Goal: Check status: Check status

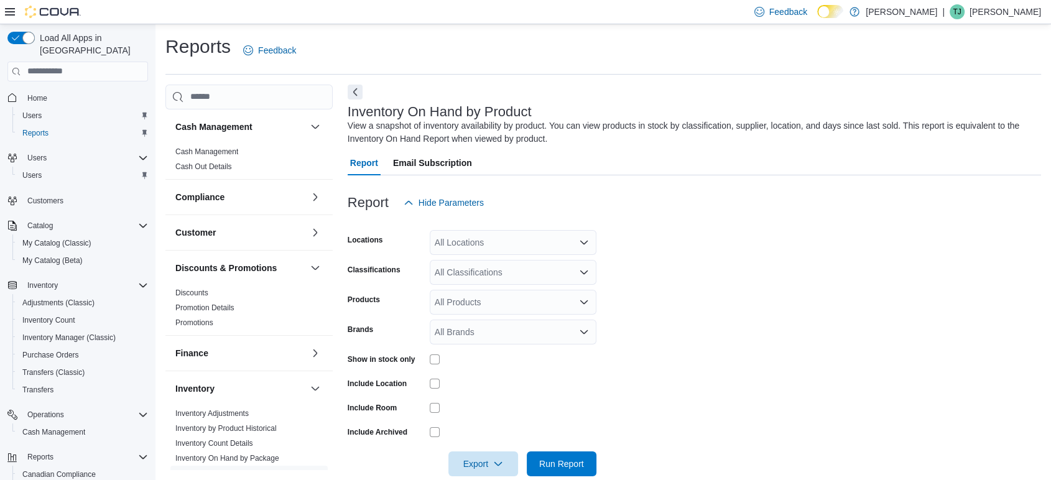
scroll to position [20, 0]
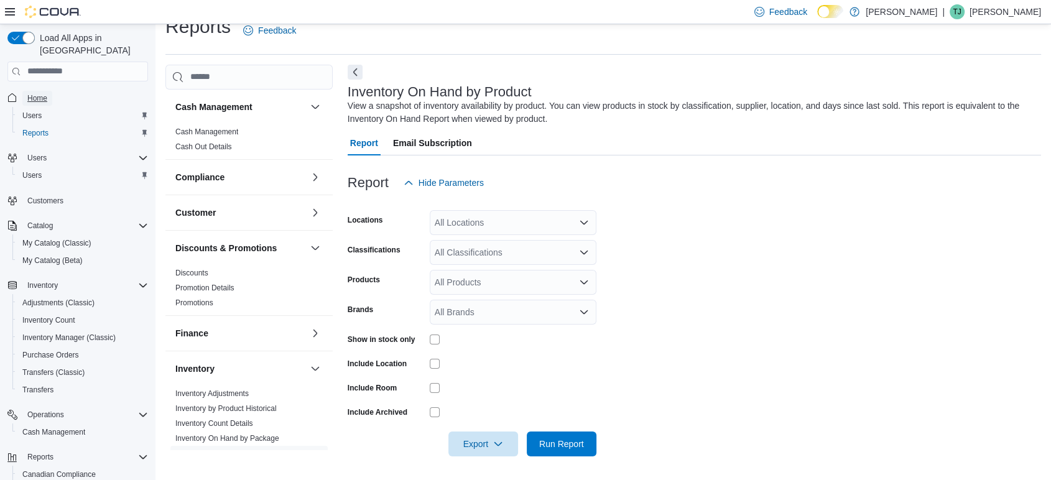
click at [42, 93] on span "Home" at bounding box center [37, 98] width 20 height 10
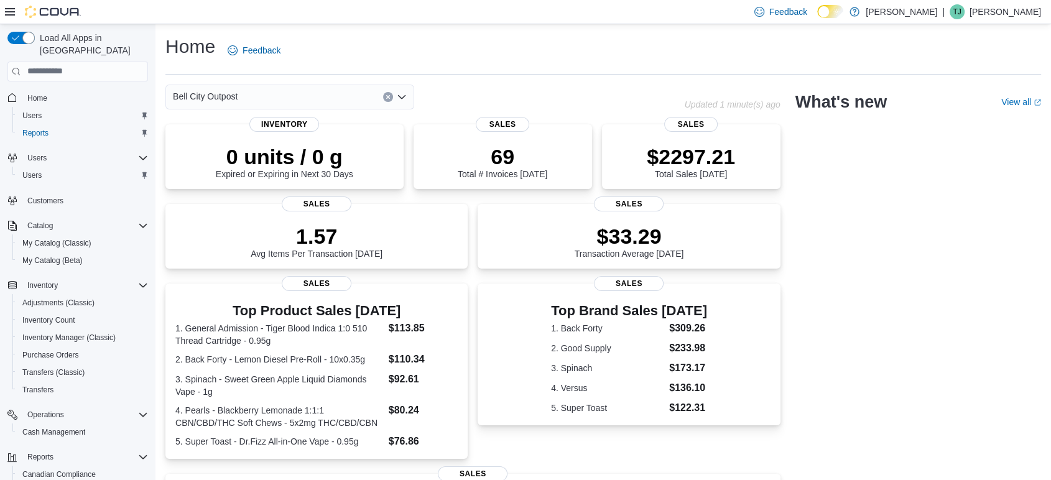
click at [391, 96] on button "Clear input" at bounding box center [388, 97] width 10 height 10
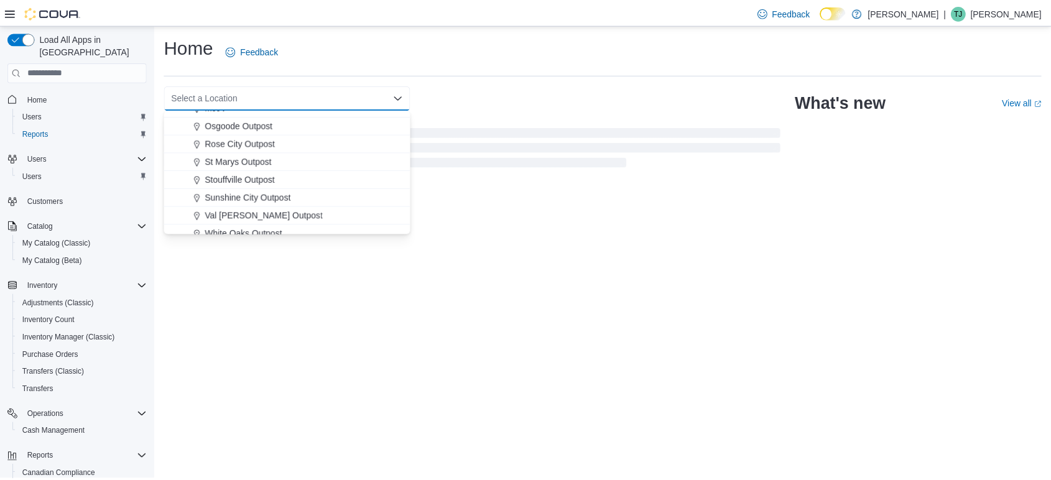
scroll to position [327, 0]
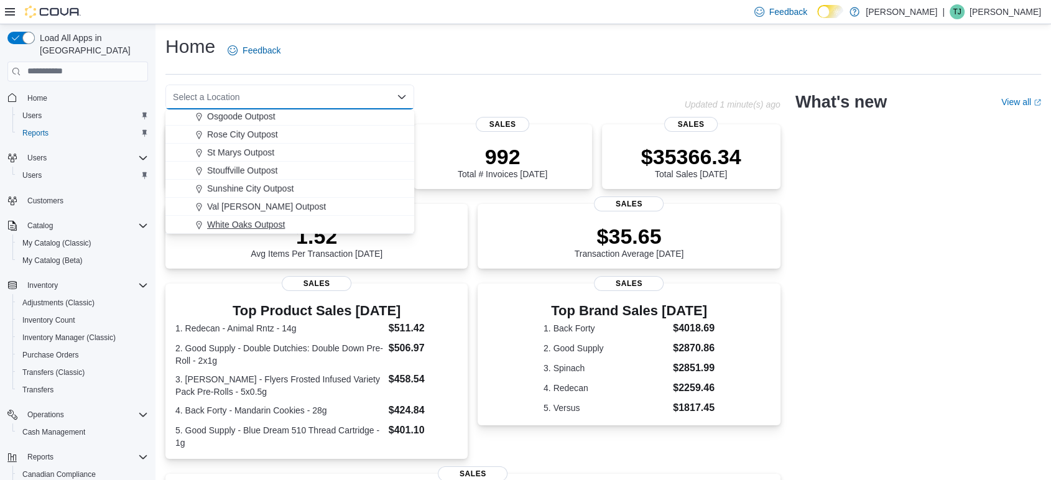
click at [249, 228] on span "White Oaks Outpost" at bounding box center [246, 224] width 78 height 12
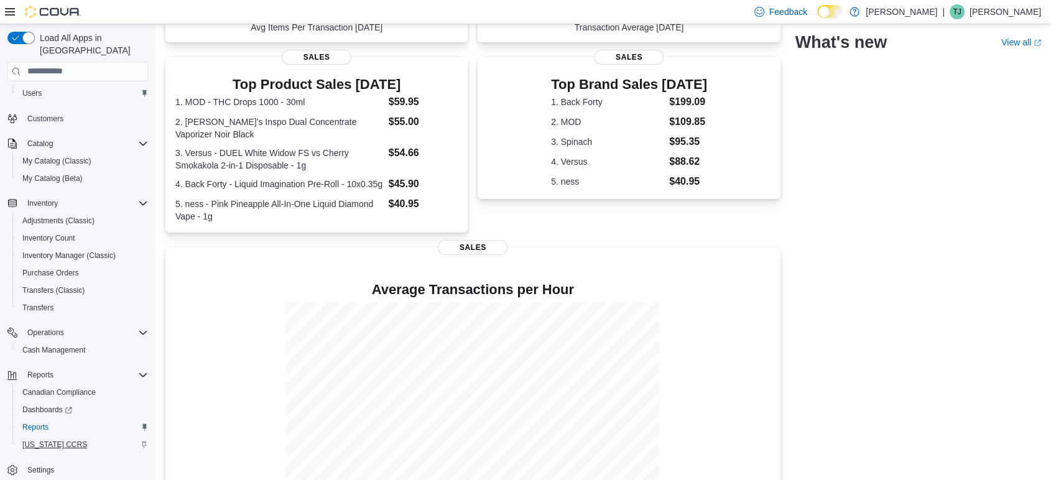
scroll to position [256, 0]
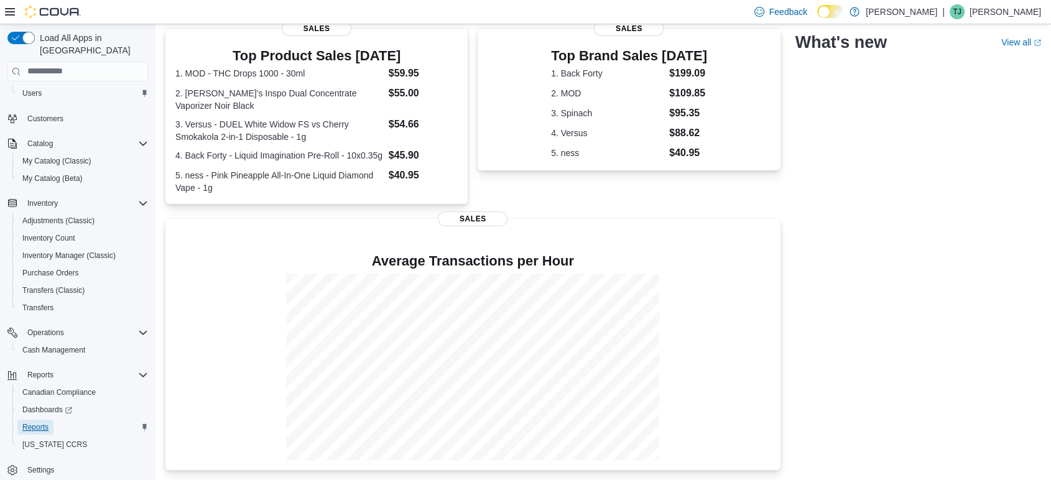
click at [37, 422] on span "Reports" at bounding box center [35, 427] width 26 height 10
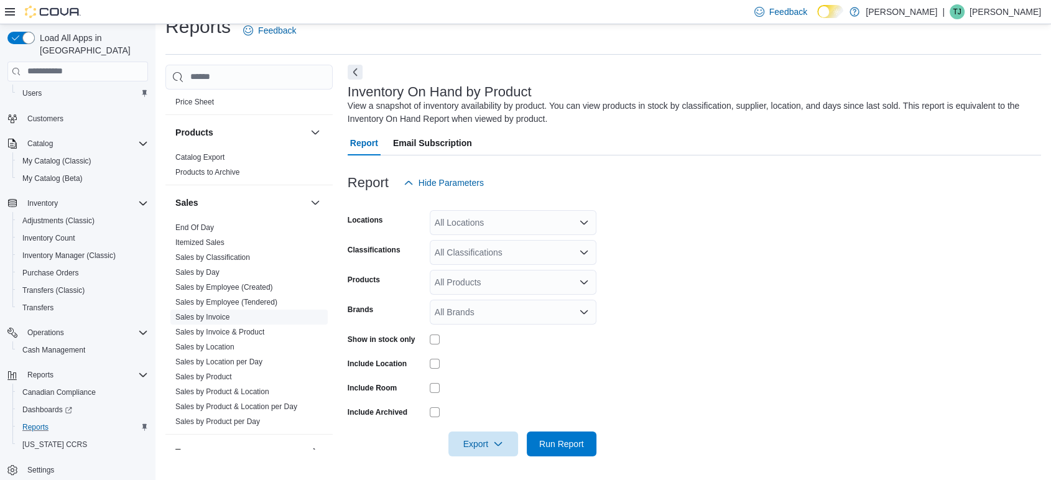
scroll to position [614, 0]
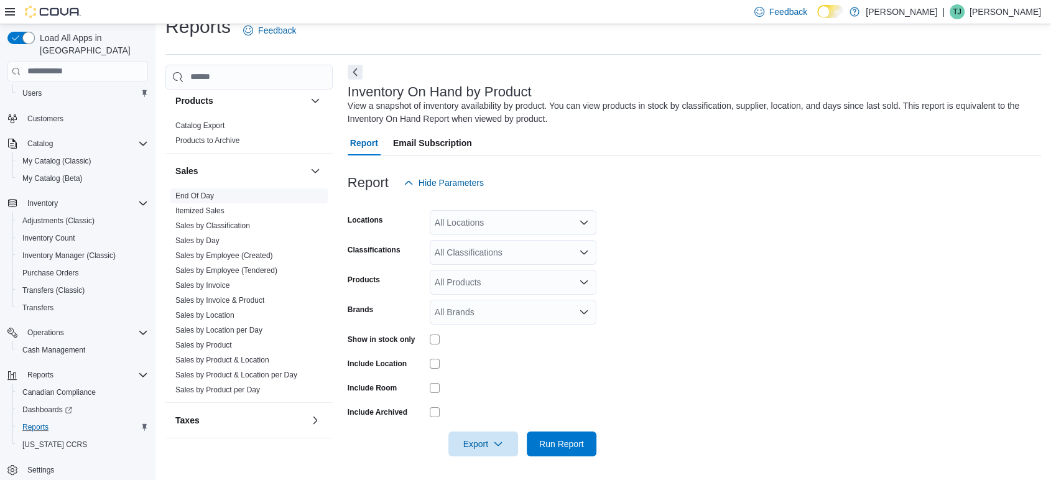
click at [205, 193] on link "End Of Day" at bounding box center [194, 196] width 39 height 9
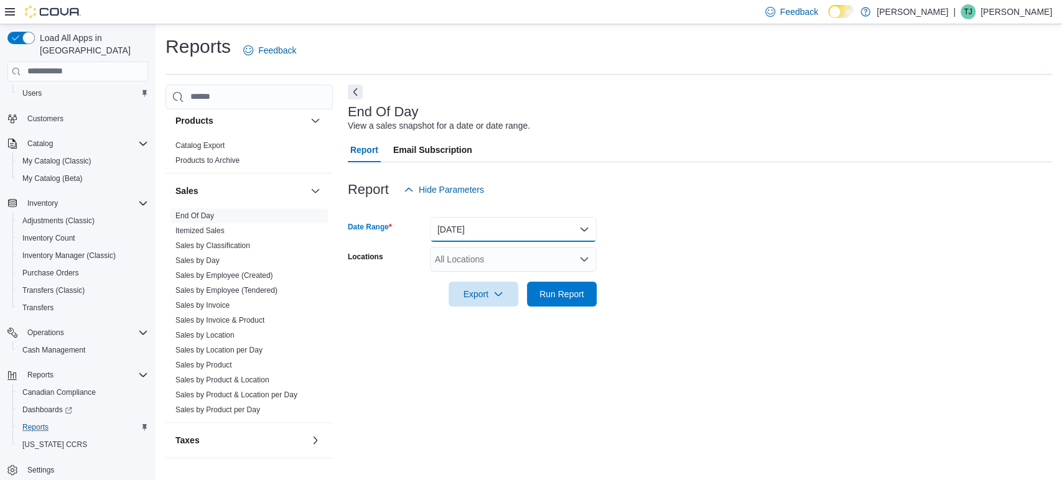
click at [513, 237] on button "[DATE]" at bounding box center [513, 229] width 167 height 25
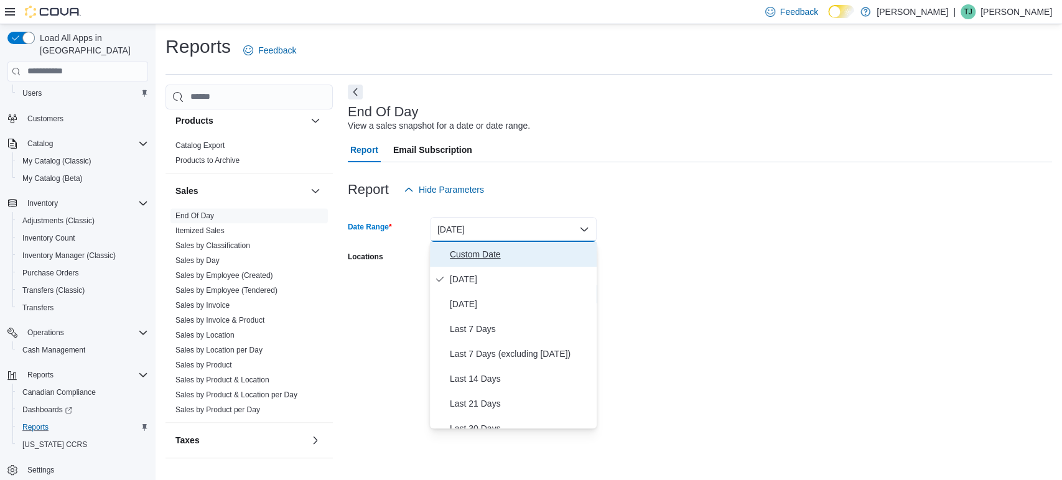
click at [498, 248] on span "Custom Date" at bounding box center [521, 254] width 142 height 15
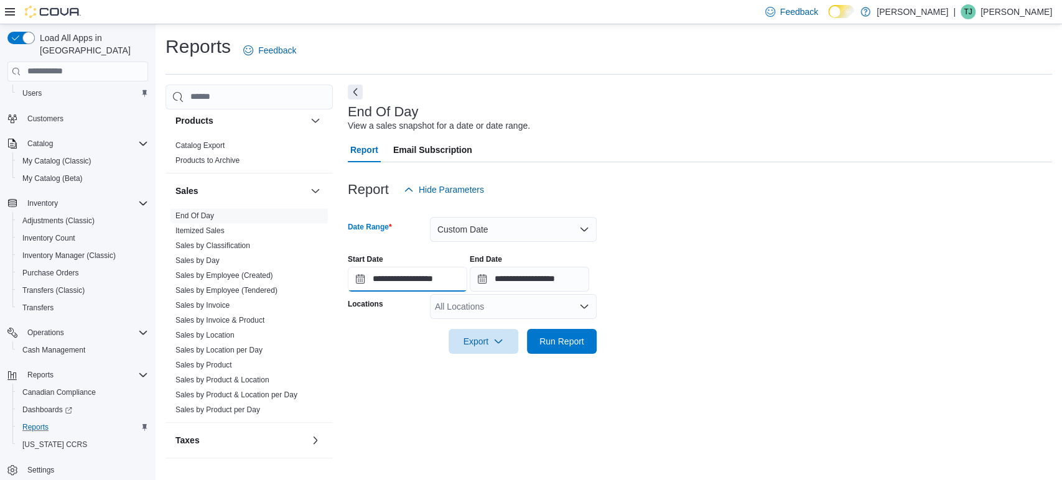
click at [445, 276] on input "**********" at bounding box center [407, 279] width 119 height 25
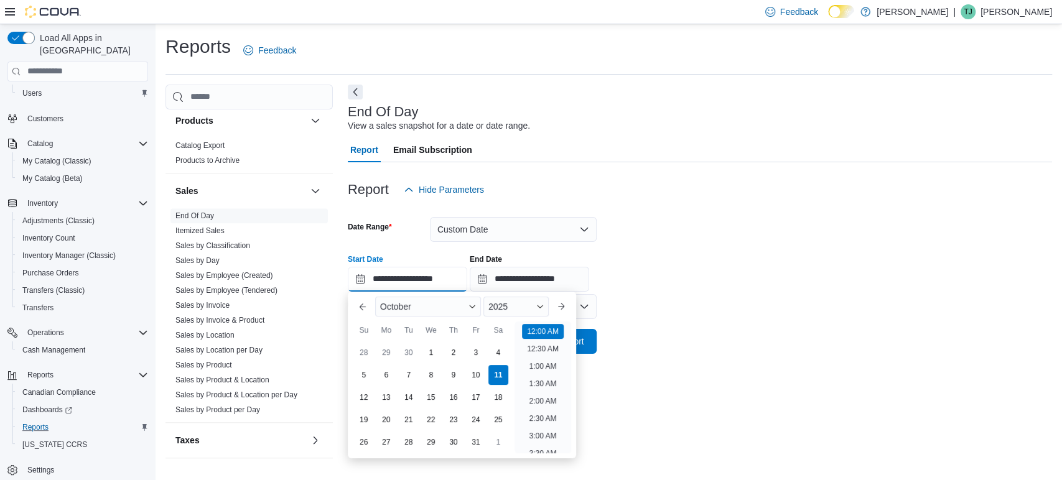
scroll to position [39, 0]
click at [484, 218] on button "Custom Date" at bounding box center [513, 229] width 167 height 25
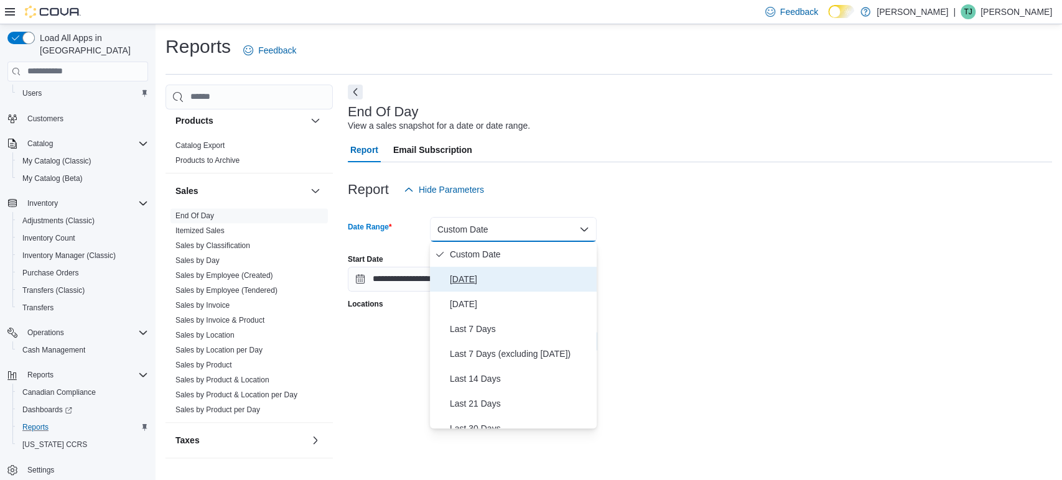
click at [465, 283] on span "[DATE]" at bounding box center [521, 279] width 142 height 15
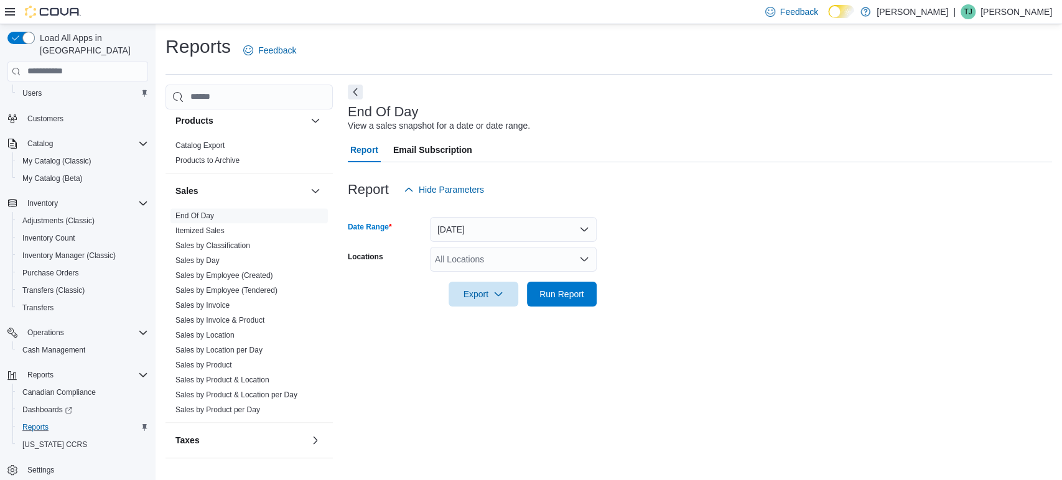
click at [731, 195] on div "Report Hide Parameters" at bounding box center [700, 189] width 704 height 25
click at [509, 268] on div "All Locations" at bounding box center [513, 259] width 167 height 25
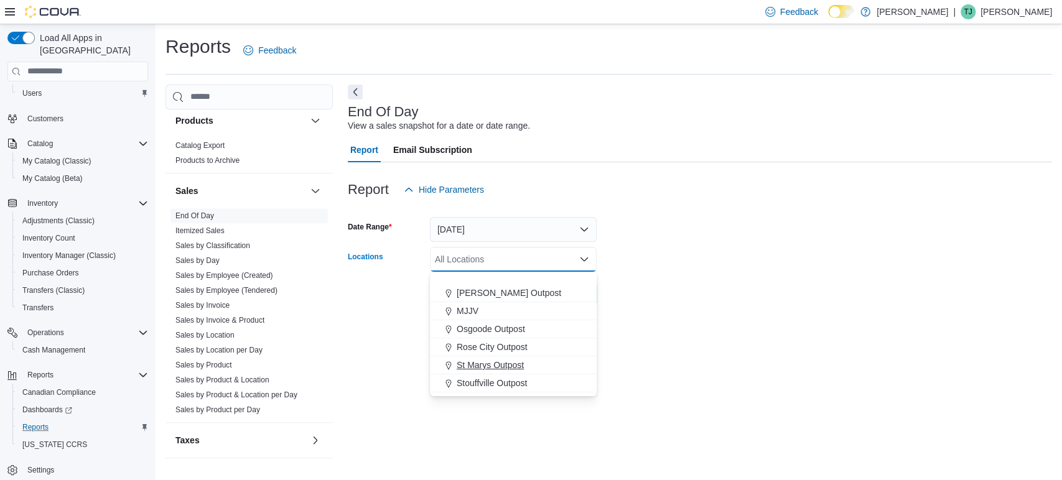
scroll to position [327, 0]
click at [475, 382] on span "White Oaks Outpost" at bounding box center [496, 387] width 78 height 12
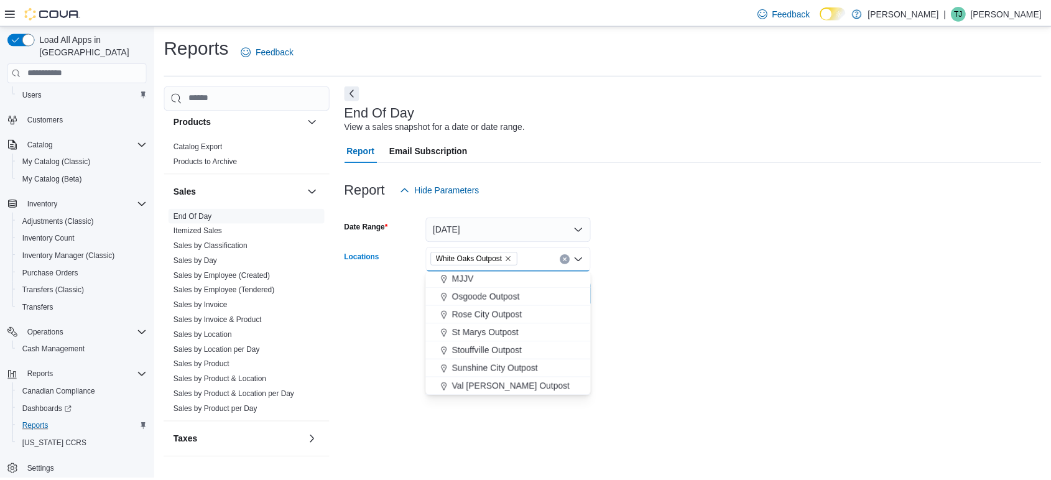
scroll to position [309, 0]
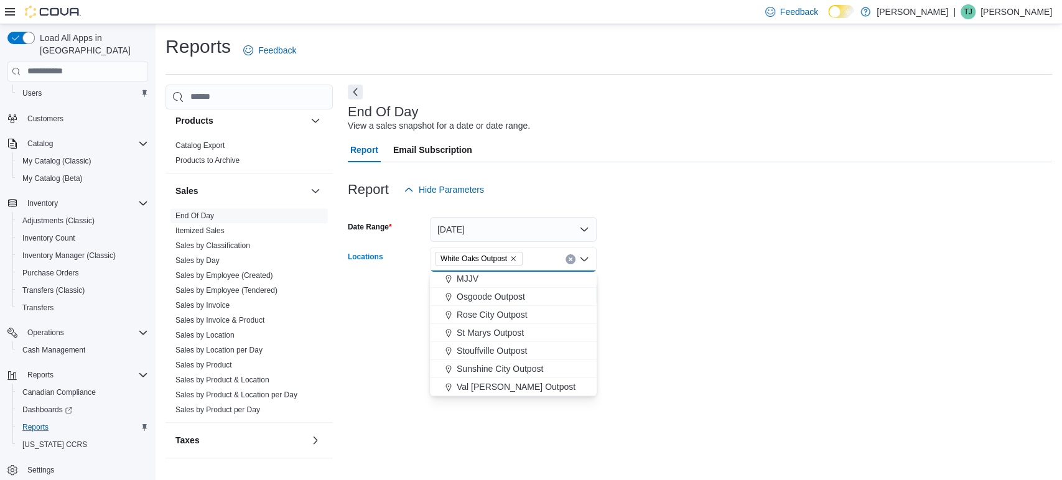
click at [630, 294] on form "Date Range [DATE] Locations [GEOGRAPHIC_DATA] Outpost Combo box. Selected. [GEO…" at bounding box center [700, 254] width 704 height 105
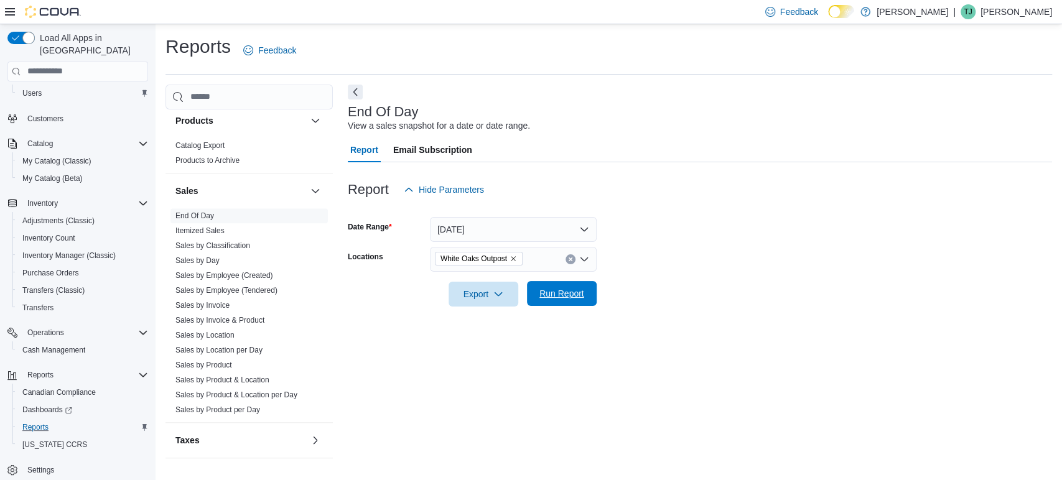
click at [580, 292] on span "Run Report" at bounding box center [561, 293] width 45 height 12
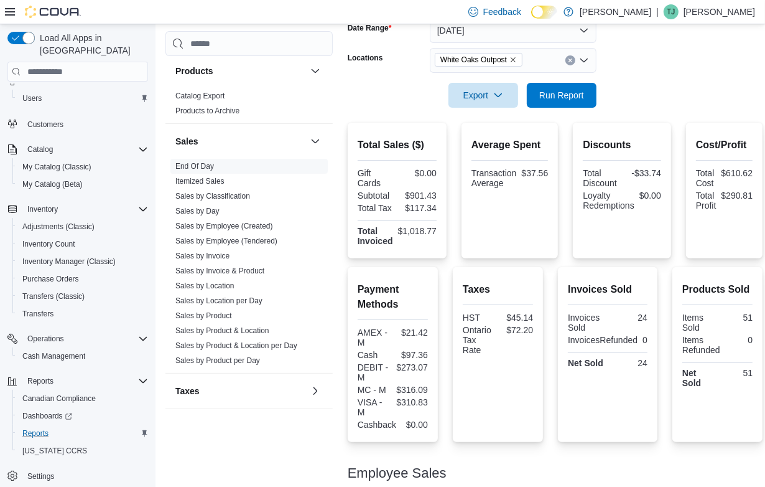
scroll to position [77, 0]
